Goal: Obtain resource: Obtain resource

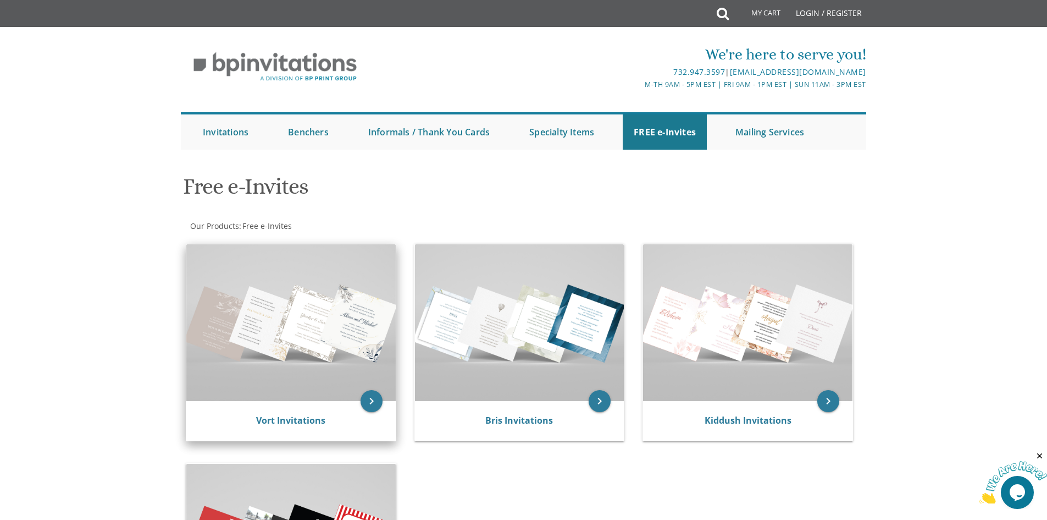
click at [334, 375] on img at bounding box center [290, 322] width 209 height 157
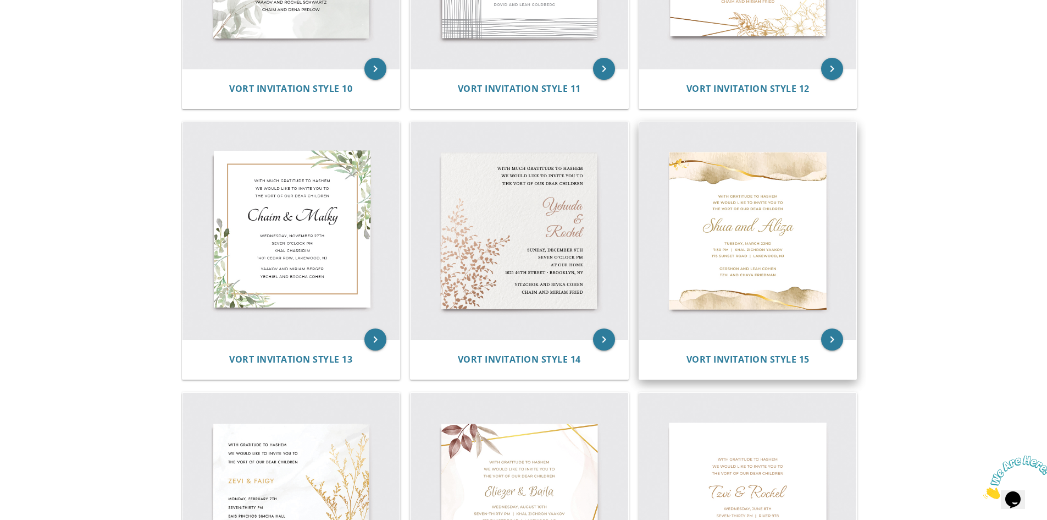
scroll to position [1265, 0]
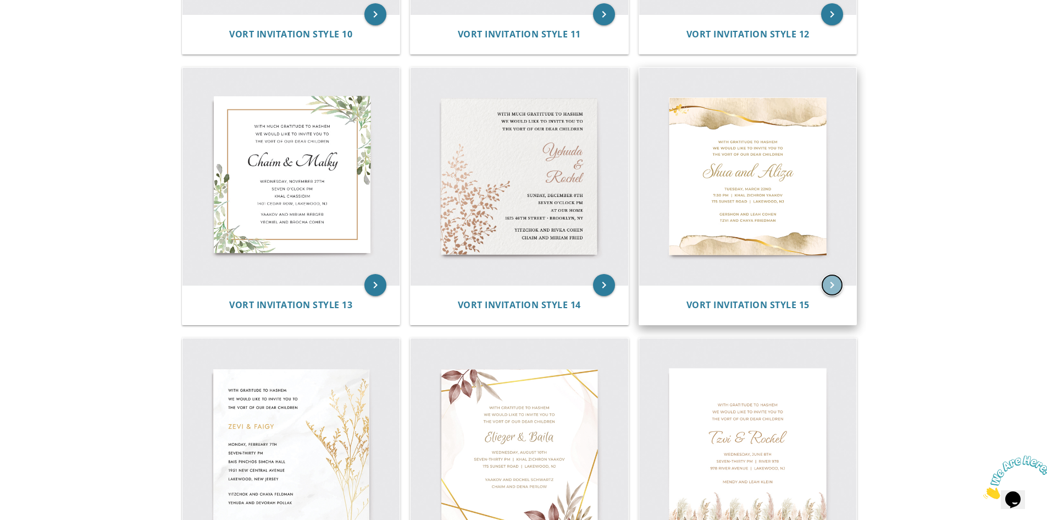
click at [830, 285] on icon "keyboard_arrow_right" at bounding box center [832, 285] width 22 height 22
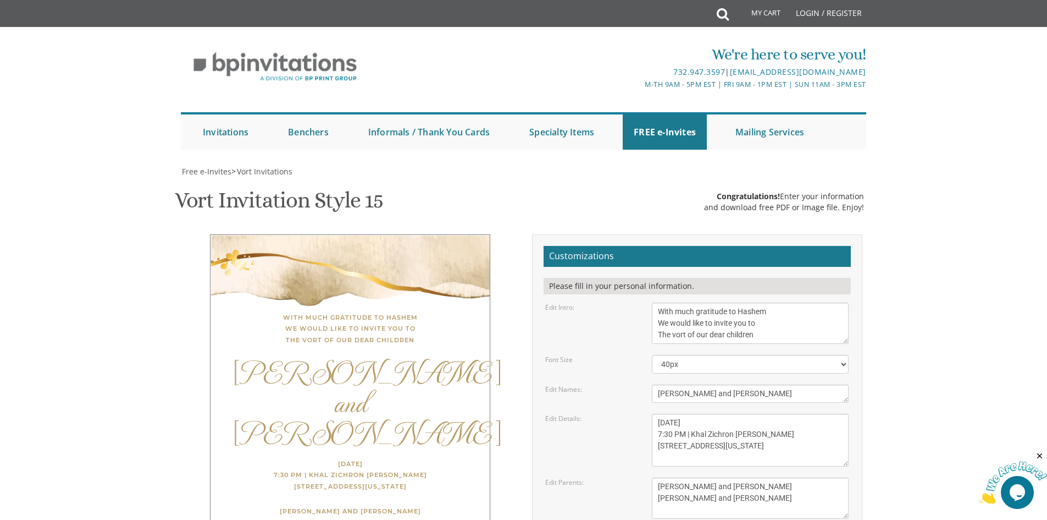
scroll to position [165, 0]
click at [699, 355] on select "40px 50px 60px" at bounding box center [750, 364] width 197 height 19
select select "60px"
click at [652, 355] on select "40px 50px 60px" at bounding box center [750, 364] width 197 height 19
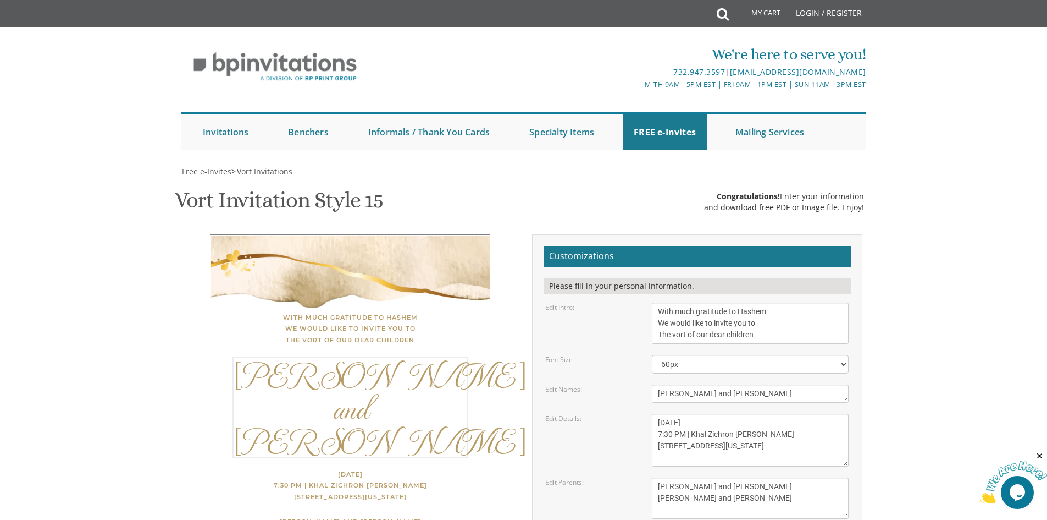
drag, startPoint x: 720, startPoint y: 228, endPoint x: 620, endPoint y: 231, distance: 99.6
click at [620, 384] on div "Edit Names: [PERSON_NAME] and [PERSON_NAME]" at bounding box center [697, 393] width 320 height 18
type textarea "[PERSON_NAME] and [PERSON_NAME]"
click at [890, 307] on body "My Cart Total: View Cart Item(s) Submit My Cart Total: View Cart Item(s) Login …" at bounding box center [523, 463] width 1047 height 927
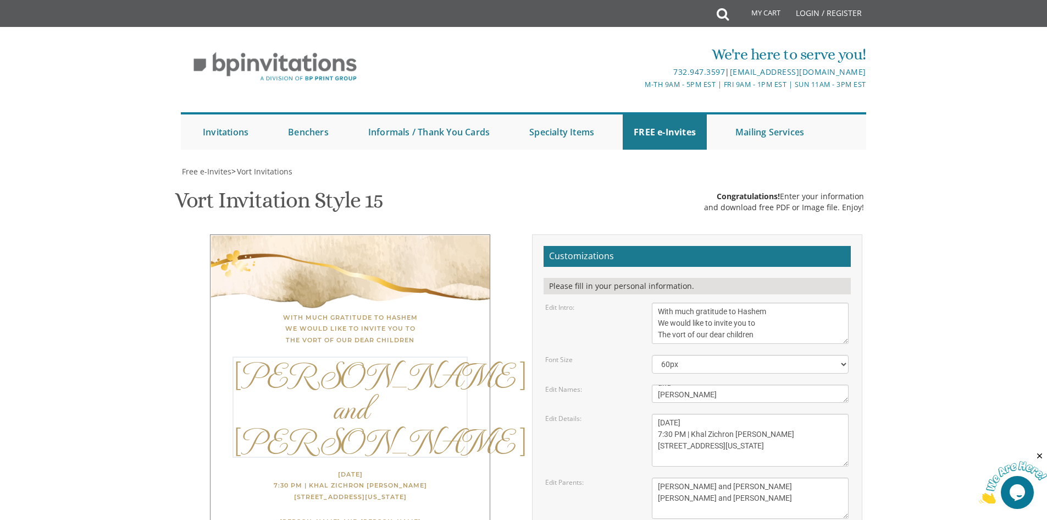
scroll to position [23, 0]
click at [677, 413] on textarea "[DATE] 7:30 PM | Khal Zichron [PERSON_NAME] [STREET_ADDRESS][US_STATE]" at bounding box center [750, 439] width 197 height 53
drag, startPoint x: 733, startPoint y: 259, endPoint x: 693, endPoint y: 258, distance: 39.6
click at [693, 413] on textarea "[DATE] 7:30 PM | Khal Zichron [PERSON_NAME] [STREET_ADDRESS][US_STATE]" at bounding box center [750, 439] width 197 height 53
click at [964, 317] on body "My Cart Total: View Cart Item(s) Submit My Cart Total: View Cart Item(s) Login …" at bounding box center [523, 463] width 1047 height 927
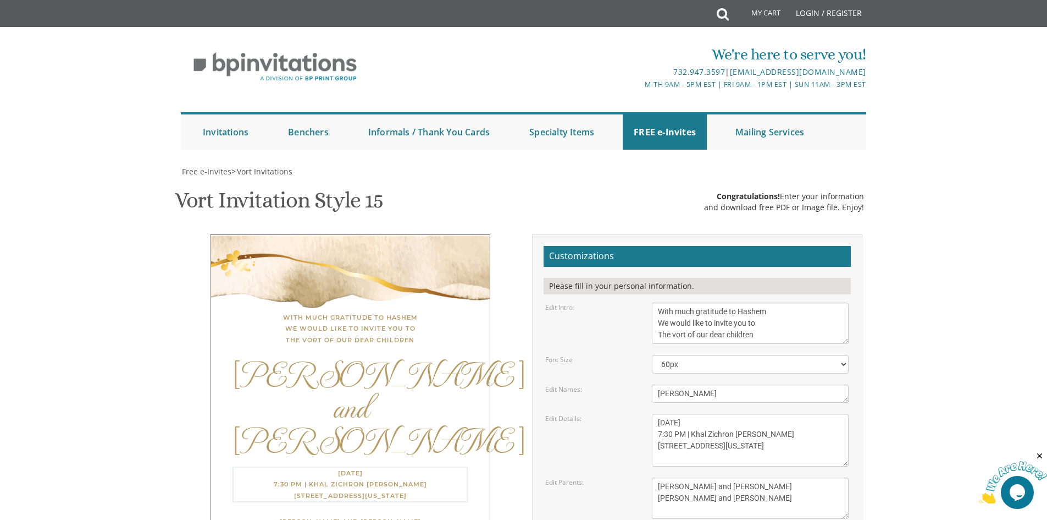
drag, startPoint x: 761, startPoint y: 271, endPoint x: 693, endPoint y: 269, distance: 68.2
click at [693, 413] on textarea "[DATE] 7:30 PM | Khal Zichron [PERSON_NAME] [STREET_ADDRESS][US_STATE]" at bounding box center [750, 439] width 197 height 53
click at [1010, 312] on body "My Cart Total: View Cart Item(s) Submit My Cart Total: View Cart Item(s) Login …" at bounding box center [523, 463] width 1047 height 927
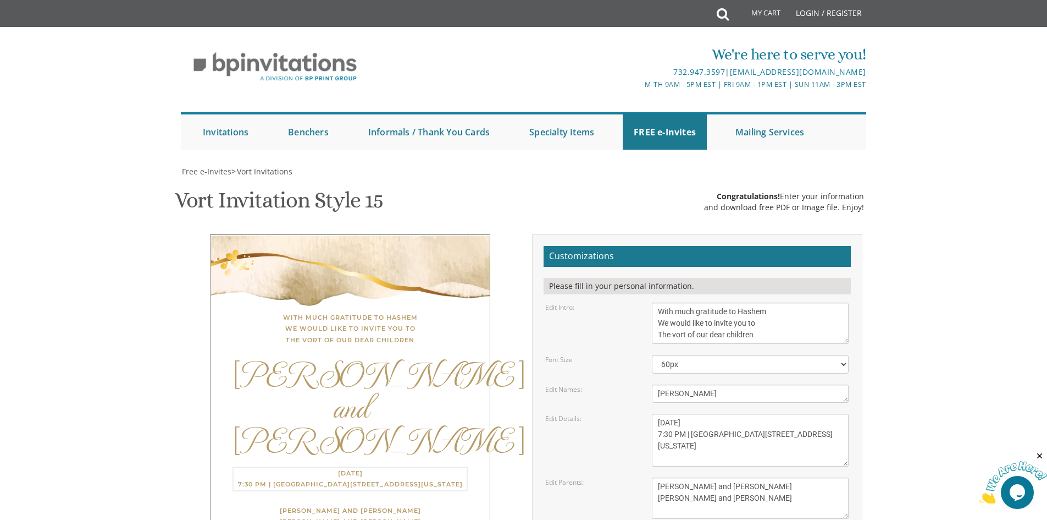
drag, startPoint x: 716, startPoint y: 282, endPoint x: 662, endPoint y: 285, distance: 54.5
click at [659, 413] on textarea "[DATE] 7:30 PM | Khal Zichron [PERSON_NAME] [STREET_ADDRESS][US_STATE]" at bounding box center [750, 439] width 197 height 53
drag, startPoint x: 748, startPoint y: 288, endPoint x: 659, endPoint y: 296, distance: 88.9
click at [659, 413] on textarea "[DATE] 7:30 PM | Khal Zichron [PERSON_NAME] [STREET_ADDRESS][US_STATE]" at bounding box center [750, 439] width 197 height 53
type textarea "[DATE] 7:30 PM | [GEOGRAPHIC_DATA] [STREET_ADDRESS]"
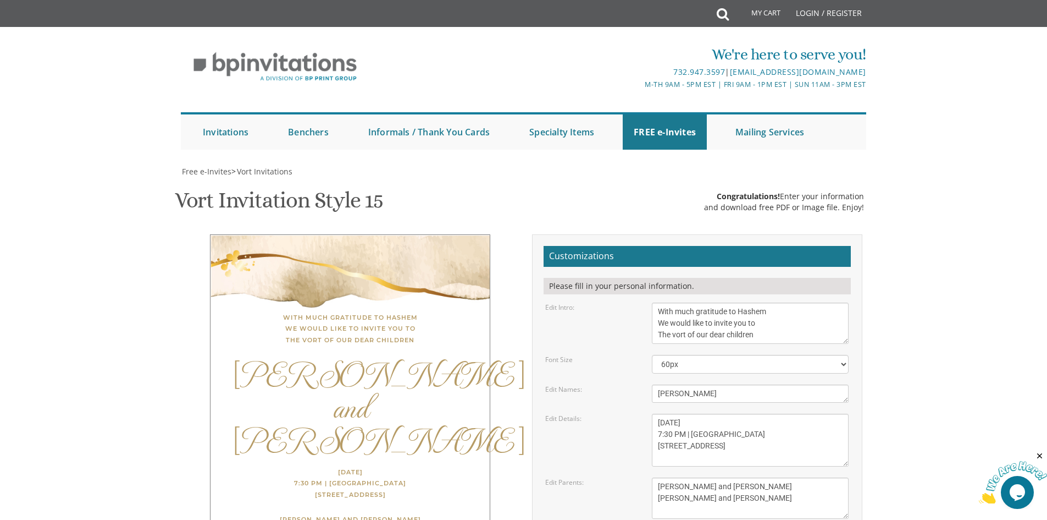
click at [934, 286] on body "My Cart Total: View Cart Item(s) Submit My Cart Total: View Cart Item(s) Login …" at bounding box center [523, 463] width 1047 height 927
drag, startPoint x: 750, startPoint y: 322, endPoint x: 661, endPoint y: 322, distance: 88.5
click at [661, 477] on textarea "[PERSON_NAME] and [PERSON_NAME] [PERSON_NAME] and [PERSON_NAME]" at bounding box center [750, 497] width 197 height 41
click at [714, 477] on textarea "[PERSON_NAME] and [PERSON_NAME] [PERSON_NAME] and [PERSON_NAME]" at bounding box center [750, 497] width 197 height 41
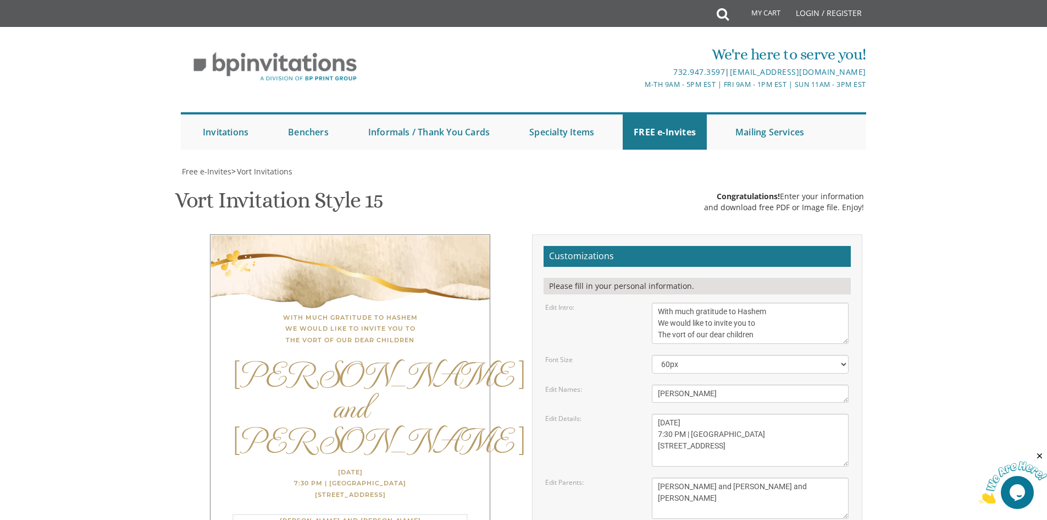
click at [755, 477] on textarea "[PERSON_NAME] and [PERSON_NAME] [PERSON_NAME] and [PERSON_NAME]" at bounding box center [750, 497] width 197 height 41
drag, startPoint x: 748, startPoint y: 335, endPoint x: 652, endPoint y: 335, distance: 96.8
click at [652, 477] on div "[PERSON_NAME] and [PERSON_NAME] [PERSON_NAME] and [PERSON_NAME]" at bounding box center [750, 497] width 213 height 41
type textarea "[PERSON_NAME] and [PERSON_NAME] and [PERSON_NAME]"
click at [946, 322] on body "My Cart Total: View Cart Item(s) Submit My Cart Total: View Cart Item(s) Login …" at bounding box center [523, 463] width 1047 height 927
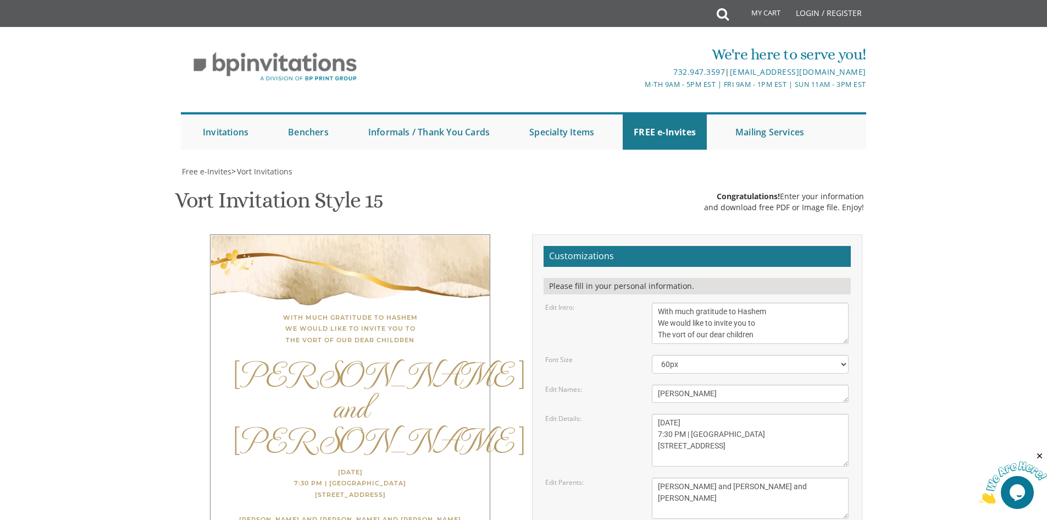
type input "[EMAIL_ADDRESS][DOMAIN_NAME]"
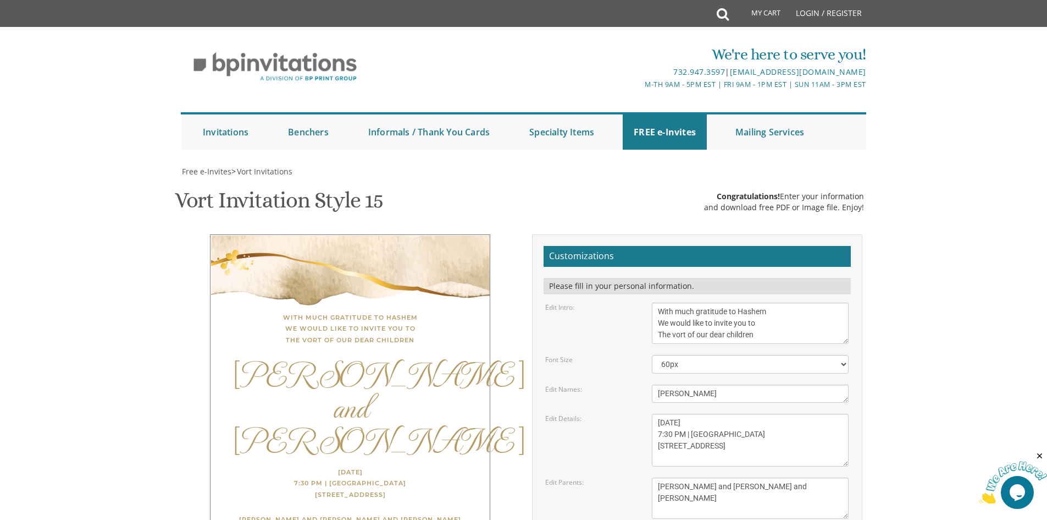
drag, startPoint x: 653, startPoint y: 441, endPoint x: 798, endPoint y: 472, distance: 147.9
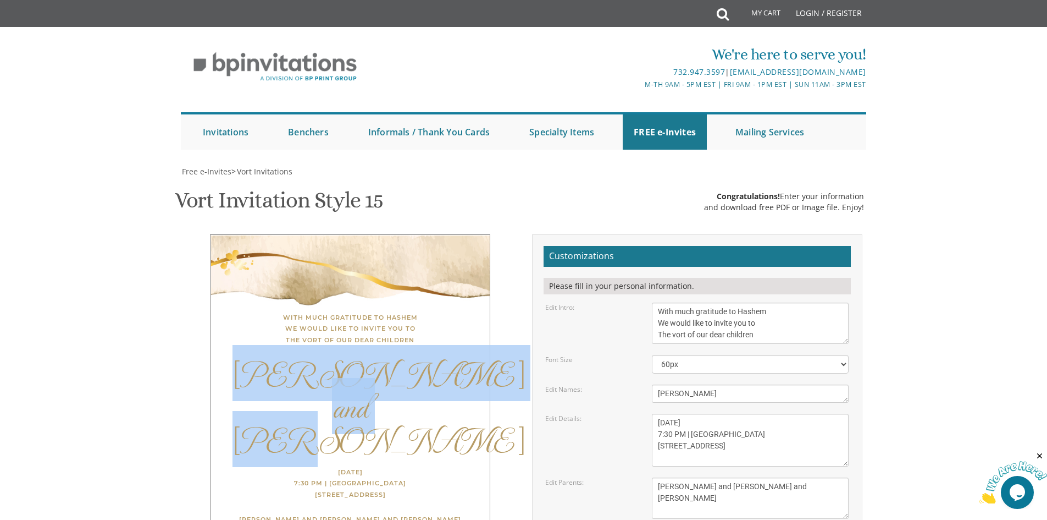
drag, startPoint x: 273, startPoint y: 217, endPoint x: 406, endPoint y: 289, distance: 150.8
click at [406, 356] on div "[PERSON_NAME] and [PERSON_NAME]" at bounding box center [350, 405] width 235 height 99
click at [396, 356] on div "[PERSON_NAME] and [PERSON_NAME]" at bounding box center [350, 405] width 235 height 99
drag, startPoint x: 383, startPoint y: 279, endPoint x: 267, endPoint y: 213, distance: 133.7
click at [267, 356] on div "[PERSON_NAME] and [PERSON_NAME]" at bounding box center [350, 405] width 235 height 99
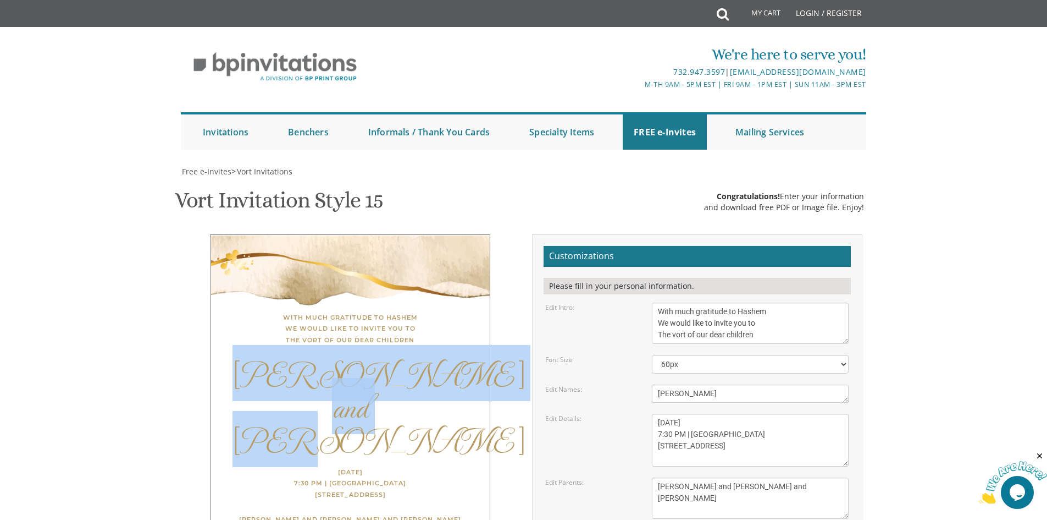
click at [278, 356] on div "[PERSON_NAME] and [PERSON_NAME]" at bounding box center [350, 405] width 235 height 99
drag, startPoint x: 261, startPoint y: 205, endPoint x: 386, endPoint y: 286, distance: 149.8
click at [386, 356] on div "[PERSON_NAME] and [PERSON_NAME]" at bounding box center [350, 405] width 235 height 99
click at [401, 356] on div "[PERSON_NAME] and [PERSON_NAME]" at bounding box center [350, 405] width 235 height 99
drag, startPoint x: 396, startPoint y: 288, endPoint x: 241, endPoint y: 195, distance: 181.1
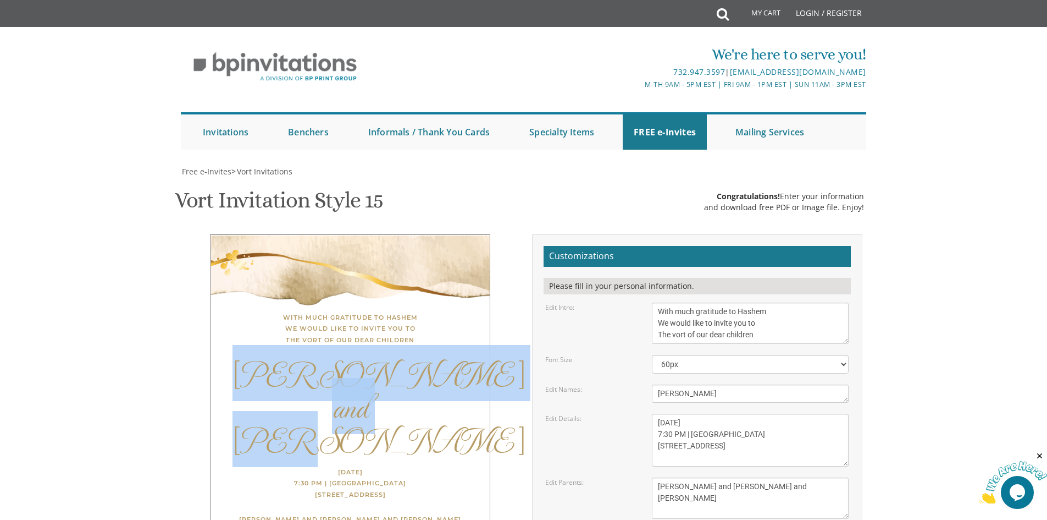
click at [241, 356] on div "[PERSON_NAME] and [PERSON_NAME]" at bounding box center [350, 405] width 235 height 99
click at [234, 356] on div "[PERSON_NAME] and [PERSON_NAME]" at bounding box center [350, 405] width 235 height 99
drag, startPoint x: 264, startPoint y: 211, endPoint x: 384, endPoint y: 283, distance: 139.6
click at [384, 356] on div "[PERSON_NAME] and [PERSON_NAME]" at bounding box center [350, 405] width 235 height 99
click at [406, 356] on div "[PERSON_NAME] and [PERSON_NAME]" at bounding box center [350, 405] width 235 height 99
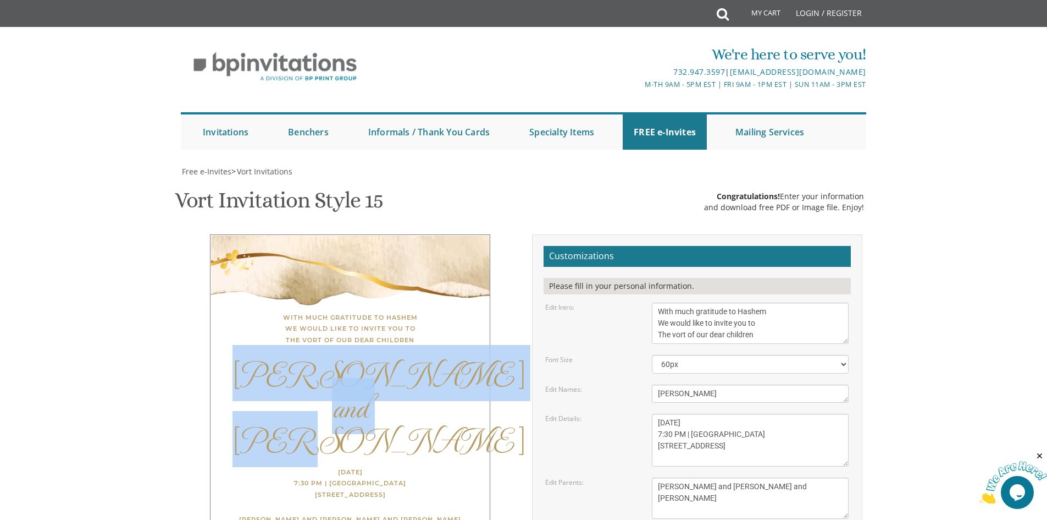
drag, startPoint x: 391, startPoint y: 285, endPoint x: 263, endPoint y: 197, distance: 155.0
click at [263, 356] on div "[PERSON_NAME] and [PERSON_NAME]" at bounding box center [350, 405] width 235 height 99
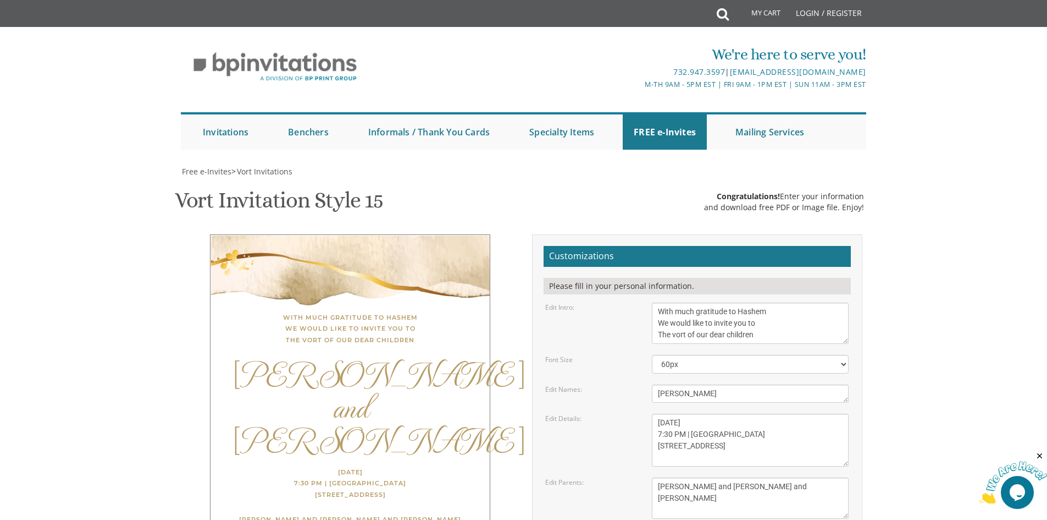
click at [404, 299] on div "With much gratitude to Hashem We would like to invite you to The vort of our de…" at bounding box center [350, 408] width 280 height 349
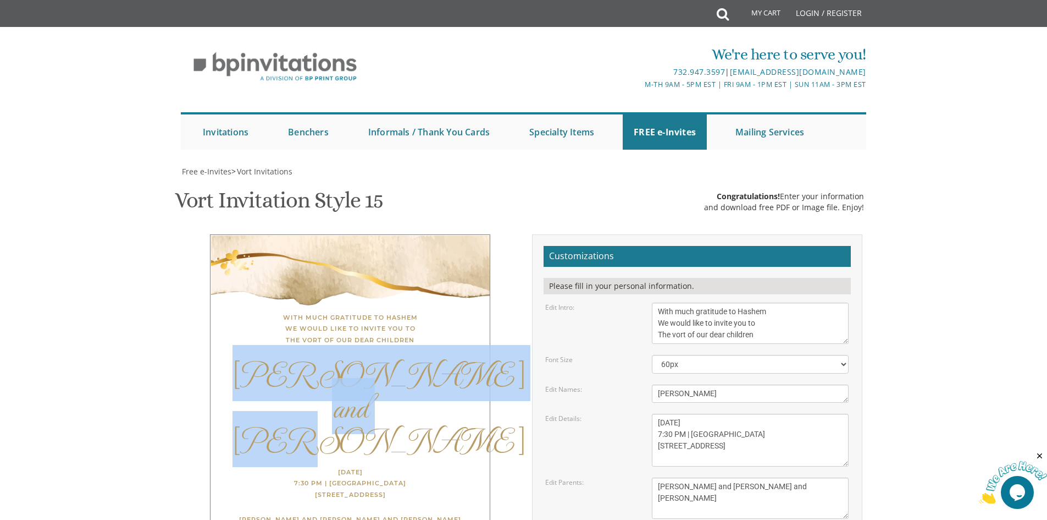
drag, startPoint x: 394, startPoint y: 282, endPoint x: 280, endPoint y: 208, distance: 136.0
click at [280, 356] on div "[PERSON_NAME] and [PERSON_NAME]" at bounding box center [350, 405] width 235 height 99
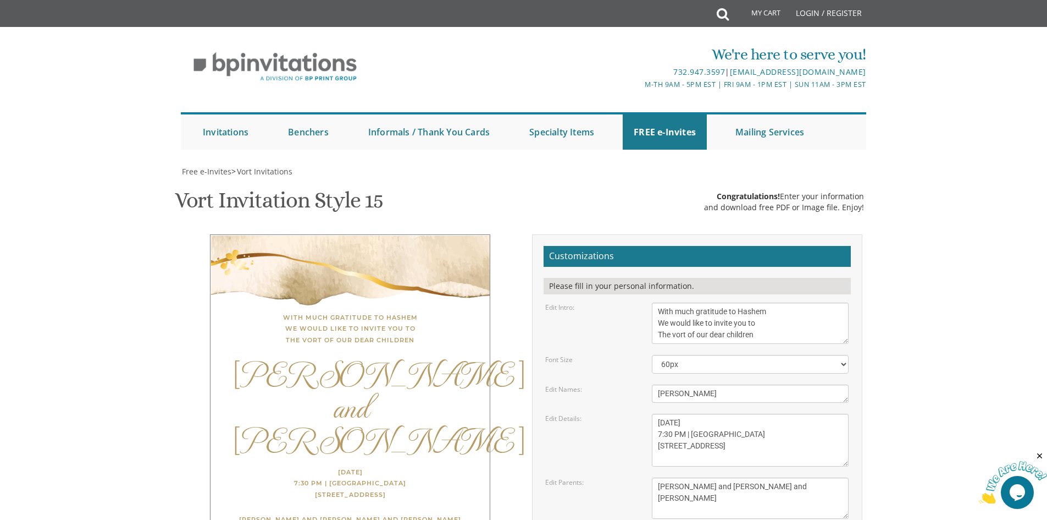
click at [276, 312] on div "With much gratitude to Hashem We would like to invite you to The vort of our de…" at bounding box center [350, 329] width 235 height 34
